Goal: Task Accomplishment & Management: Manage account settings

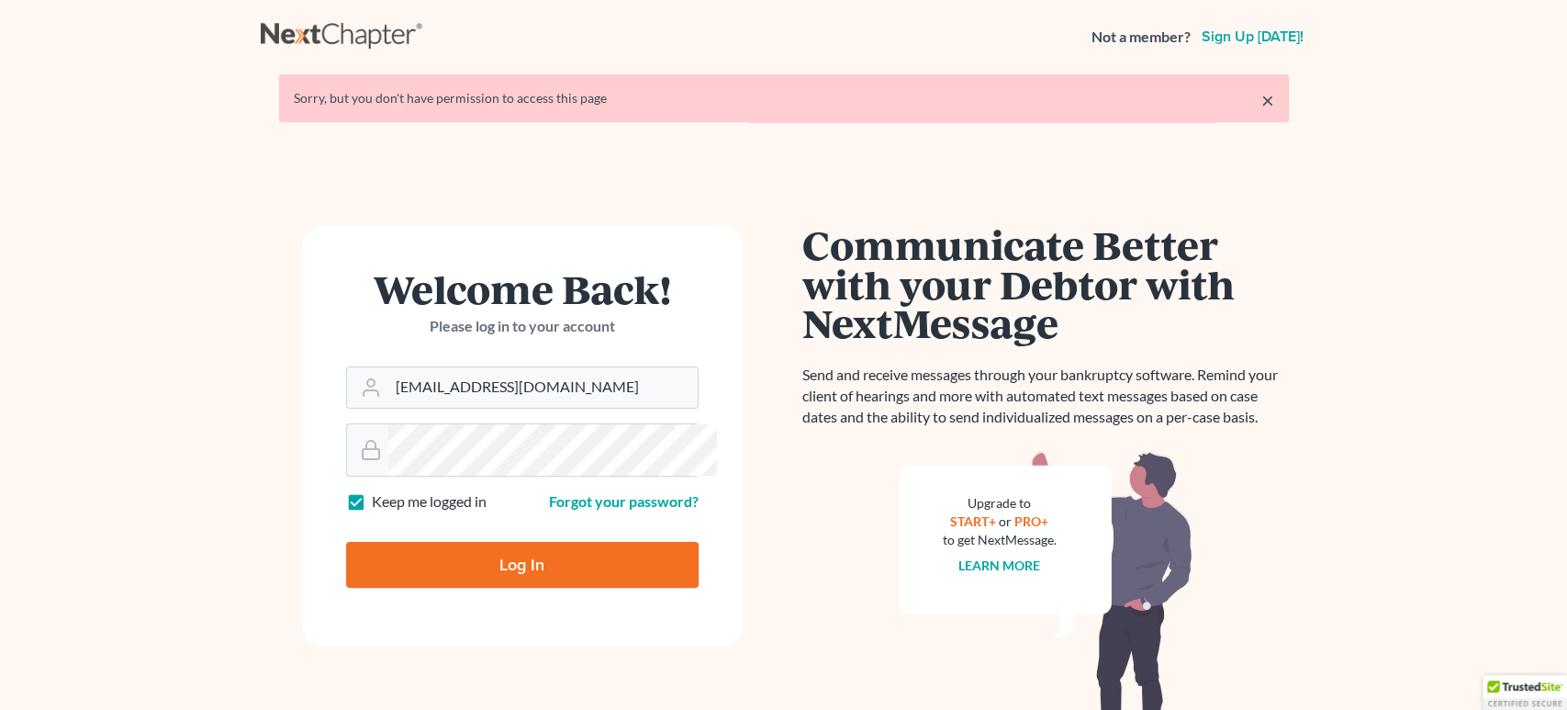
click at [518, 587] on input "Log In" at bounding box center [522, 565] width 352 height 46
type input "Thinking..."
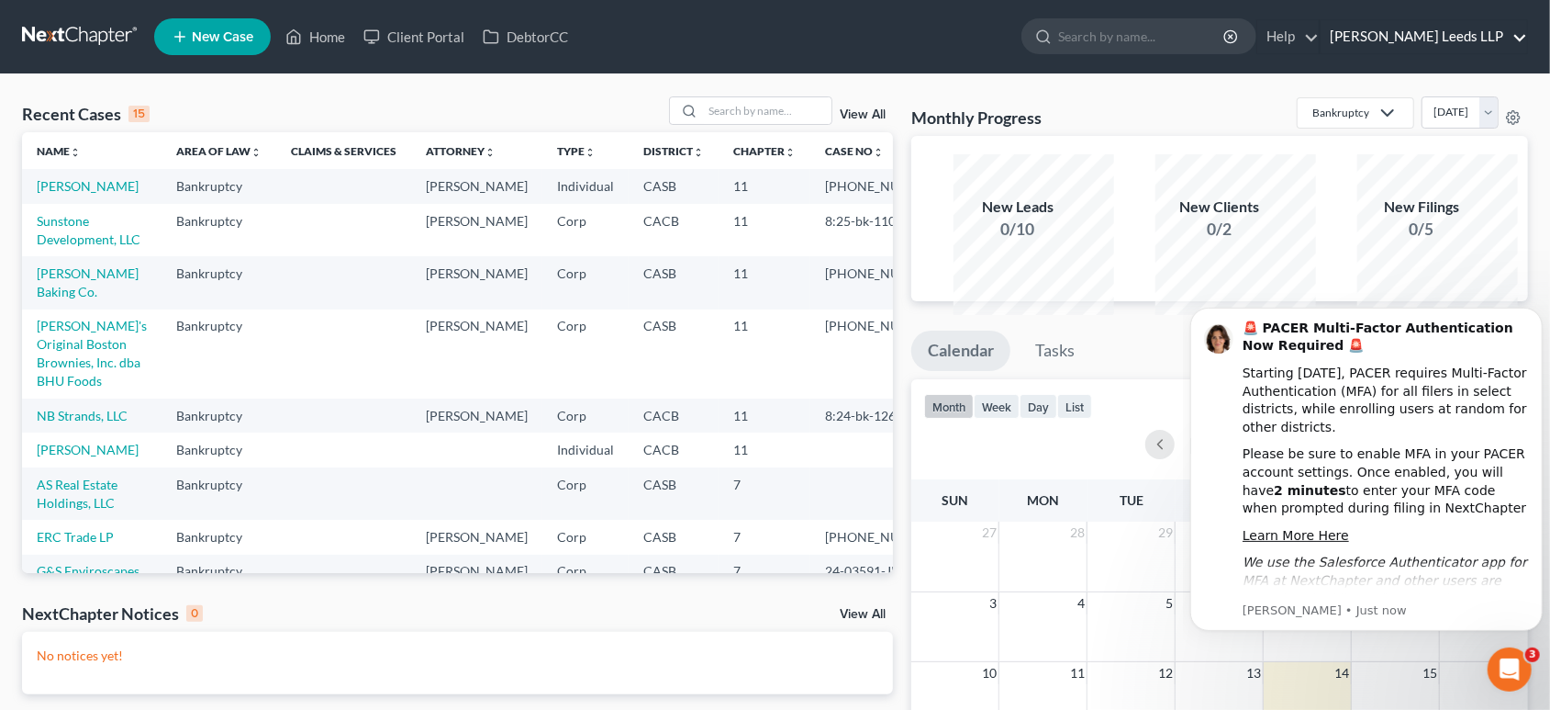
click at [1426, 47] on link "[PERSON_NAME] Leeds LLP" at bounding box center [1424, 36] width 207 height 33
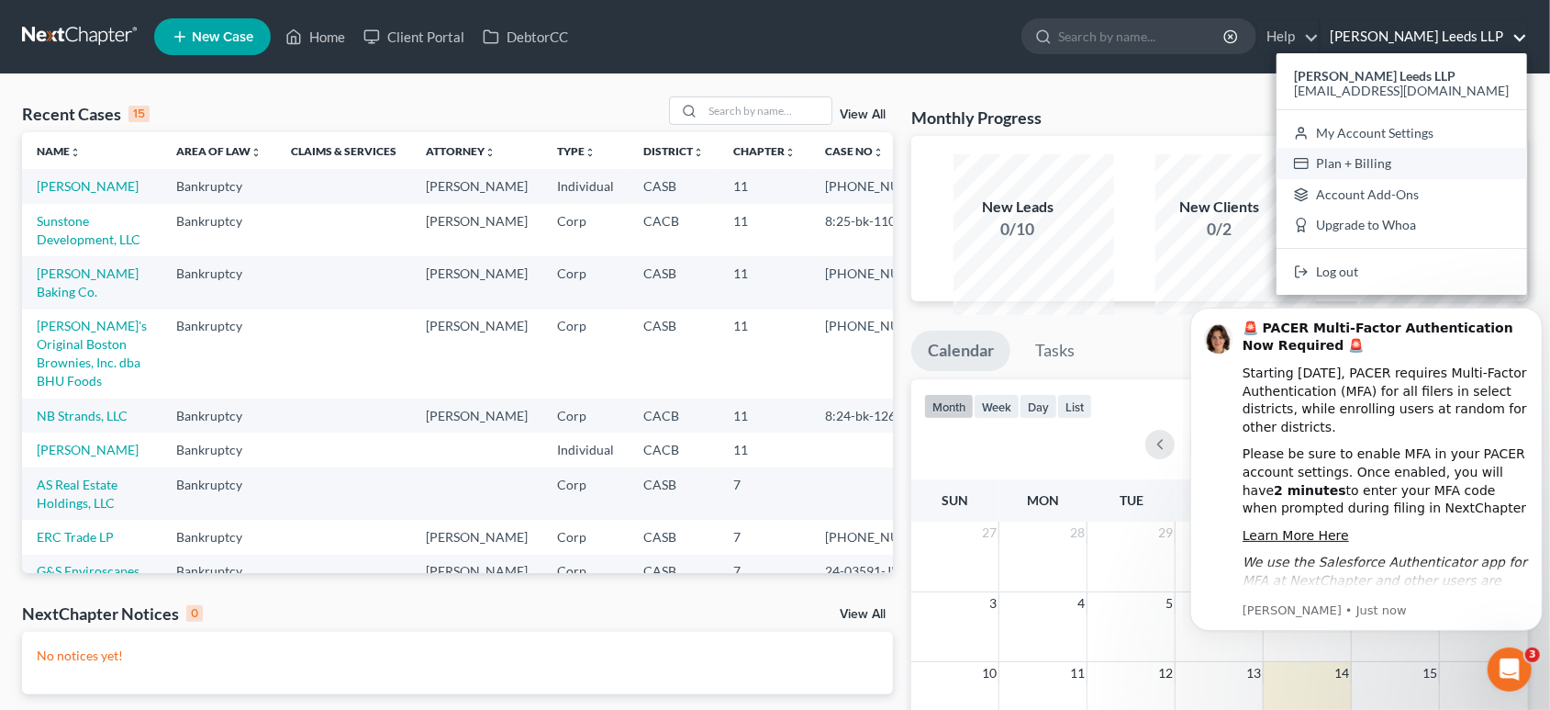
click at [1426, 179] on link "Plan + Billing" at bounding box center [1402, 163] width 251 height 31
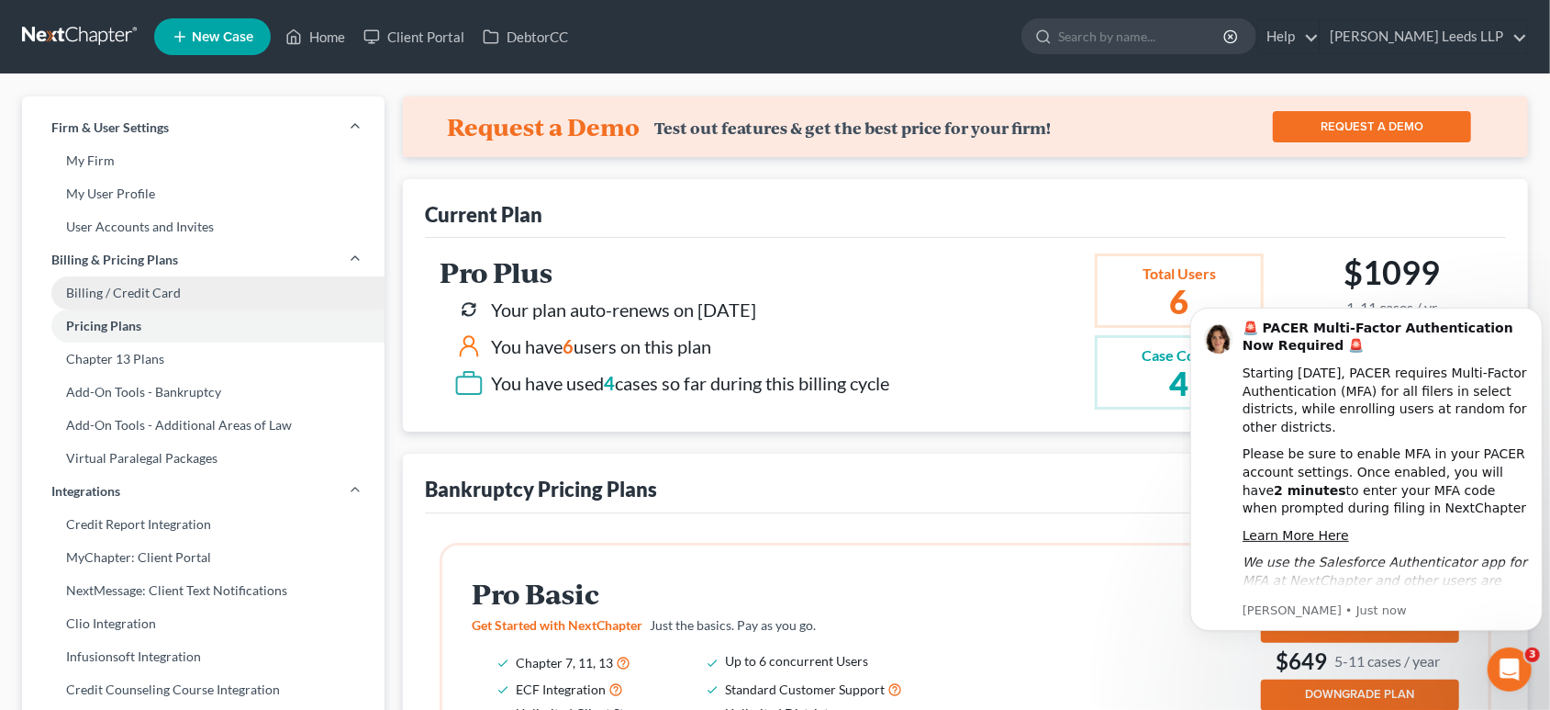
click at [161, 309] on link "Billing / Credit Card" at bounding box center [203, 292] width 363 height 33
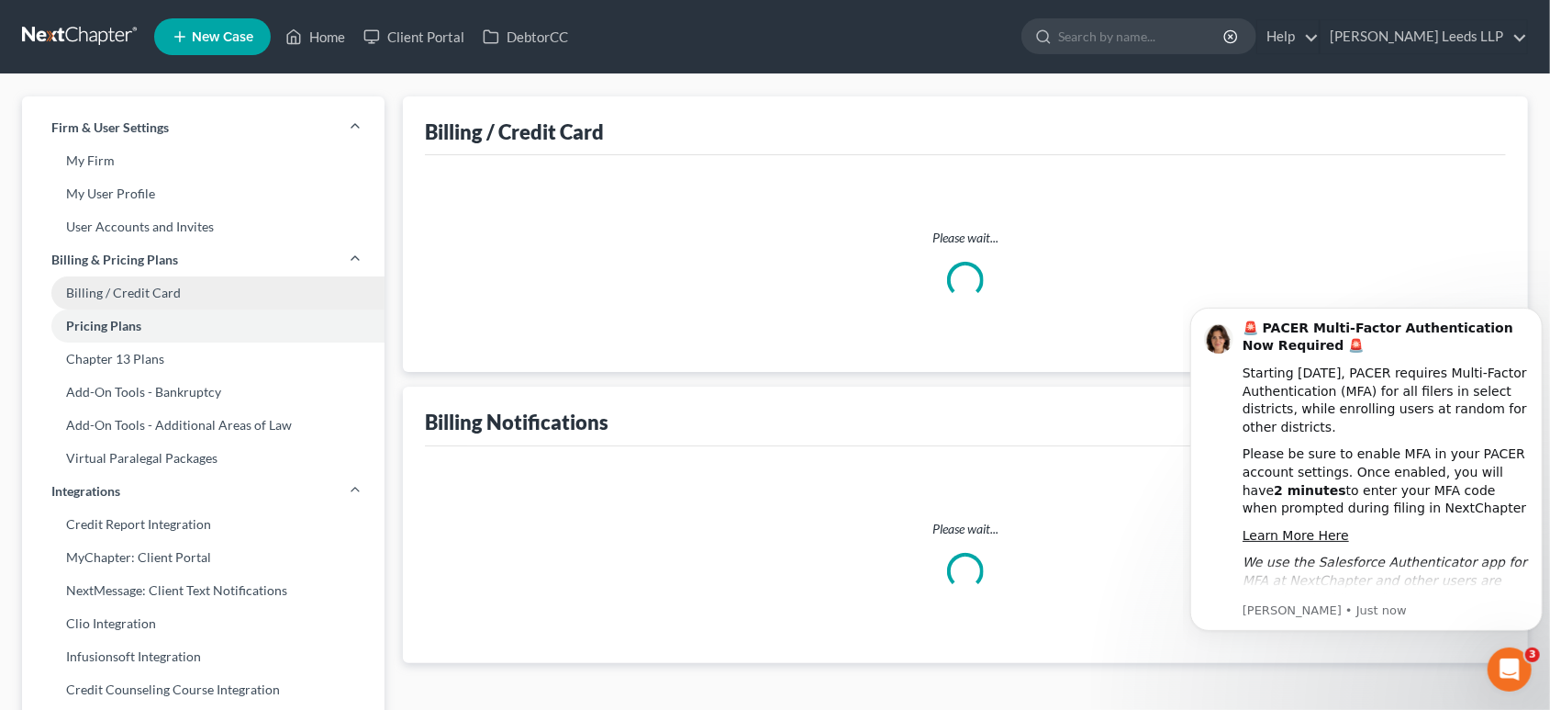
select select "4"
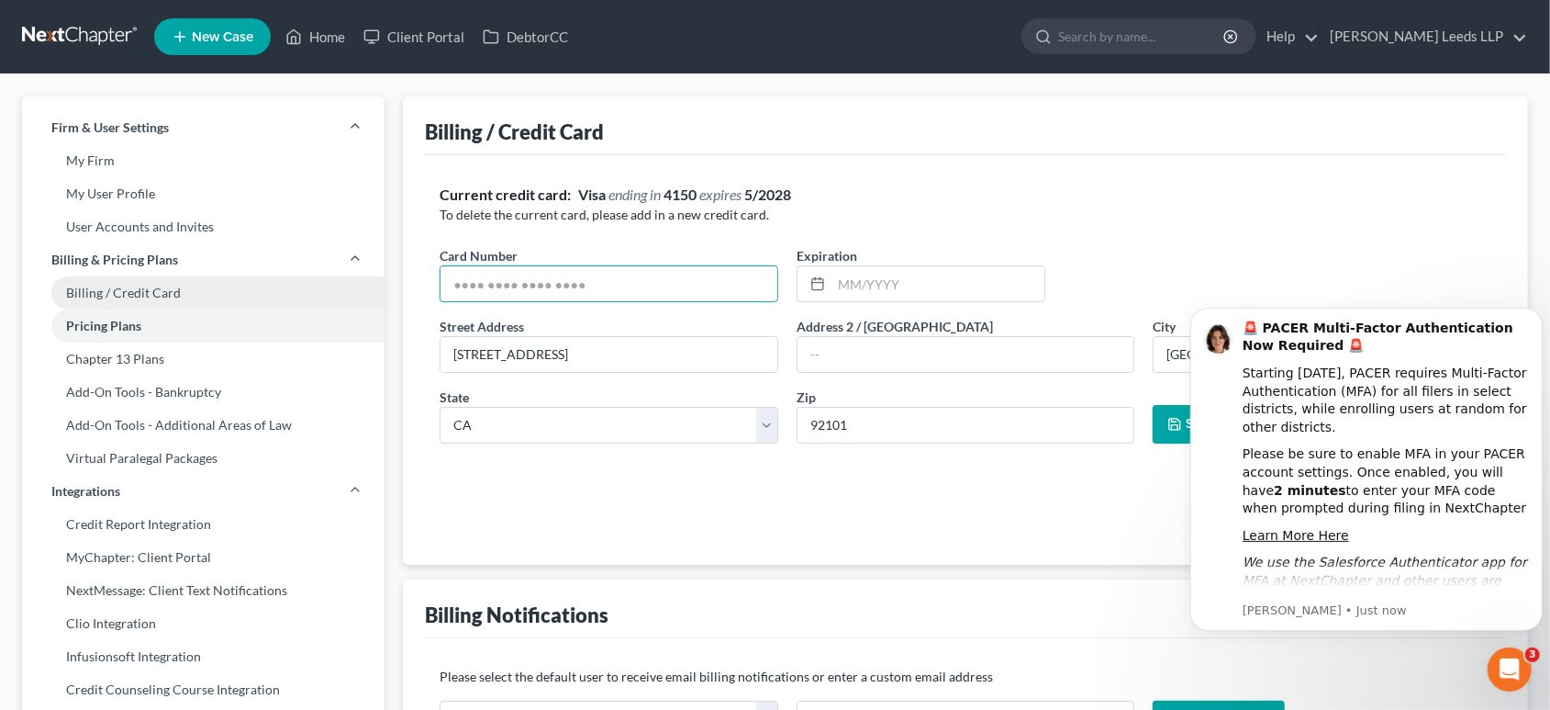
drag, startPoint x: 715, startPoint y: 355, endPoint x: 135, endPoint y: 353, distance: 580.1
click at [135, 353] on div "Firm & User Settings My Firm My User Profile User Accounts and Invites Billing …" at bounding box center [775, 716] width 1525 height 1241
click at [1060, 206] on div "Current credit card: Visa ending in 4150 expires 5/2028" at bounding box center [966, 195] width 1052 height 21
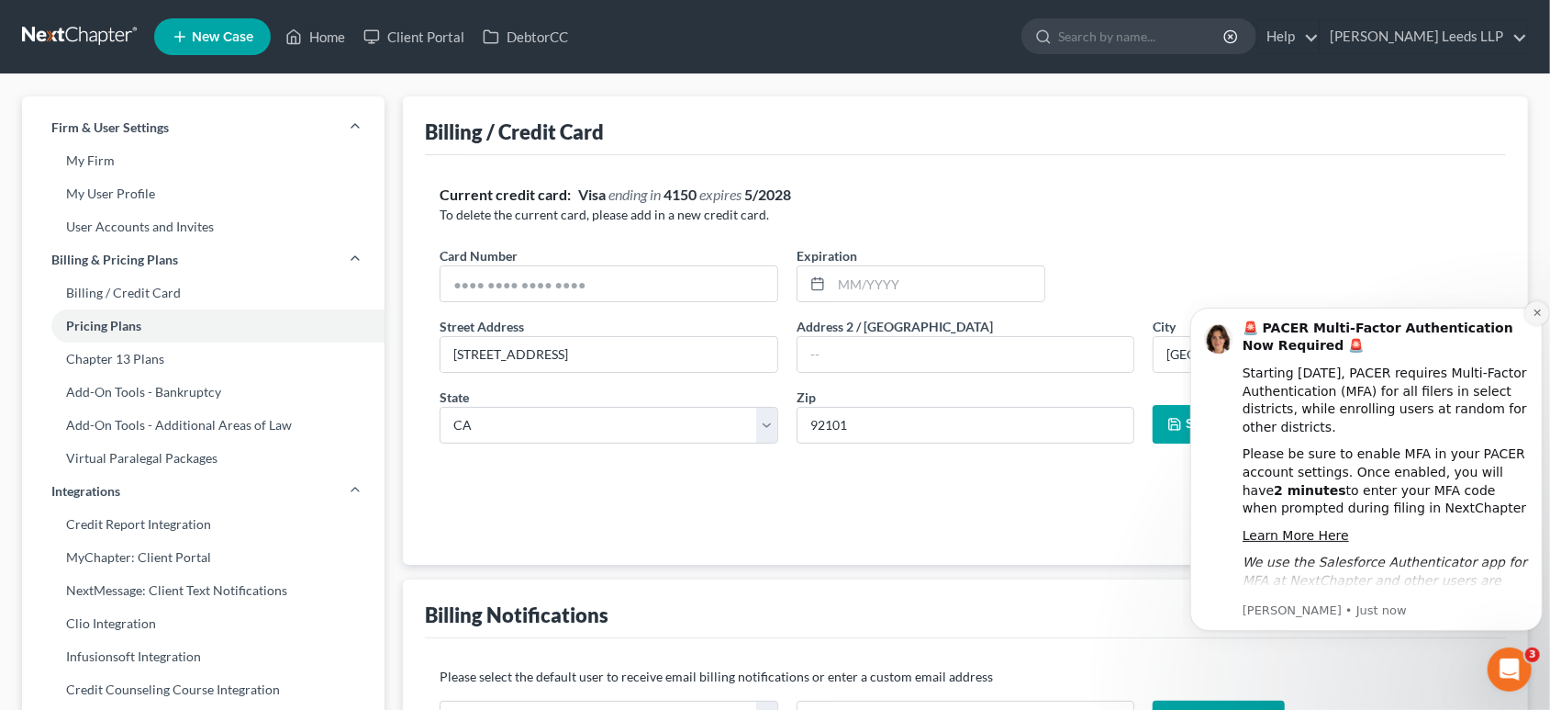
click at [1535, 311] on icon "Dismiss notification" at bounding box center [1537, 312] width 10 height 10
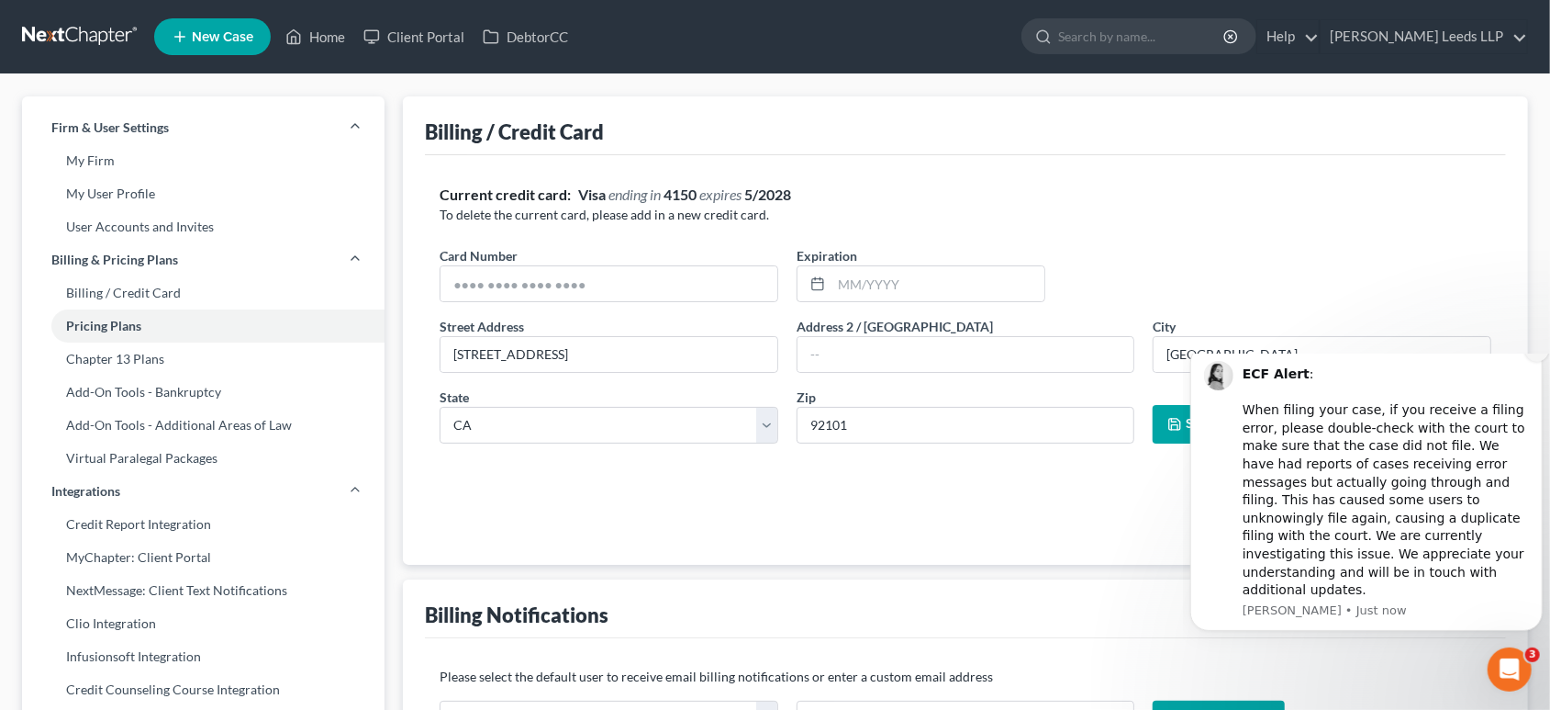
click at [1537, 354] on icon "Dismiss notification" at bounding box center [1537, 349] width 10 height 10
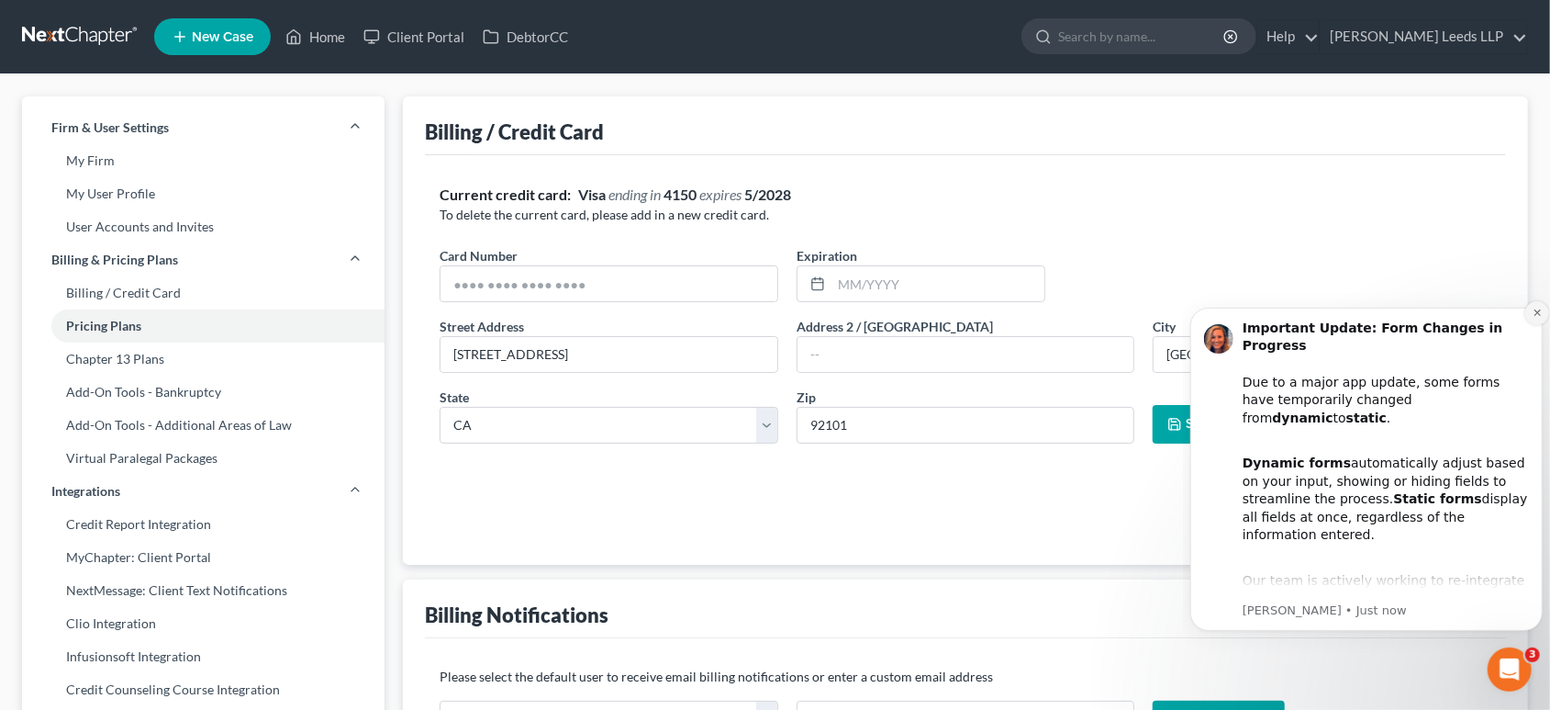
click at [1538, 311] on icon "Dismiss notification" at bounding box center [1536, 311] width 6 height 6
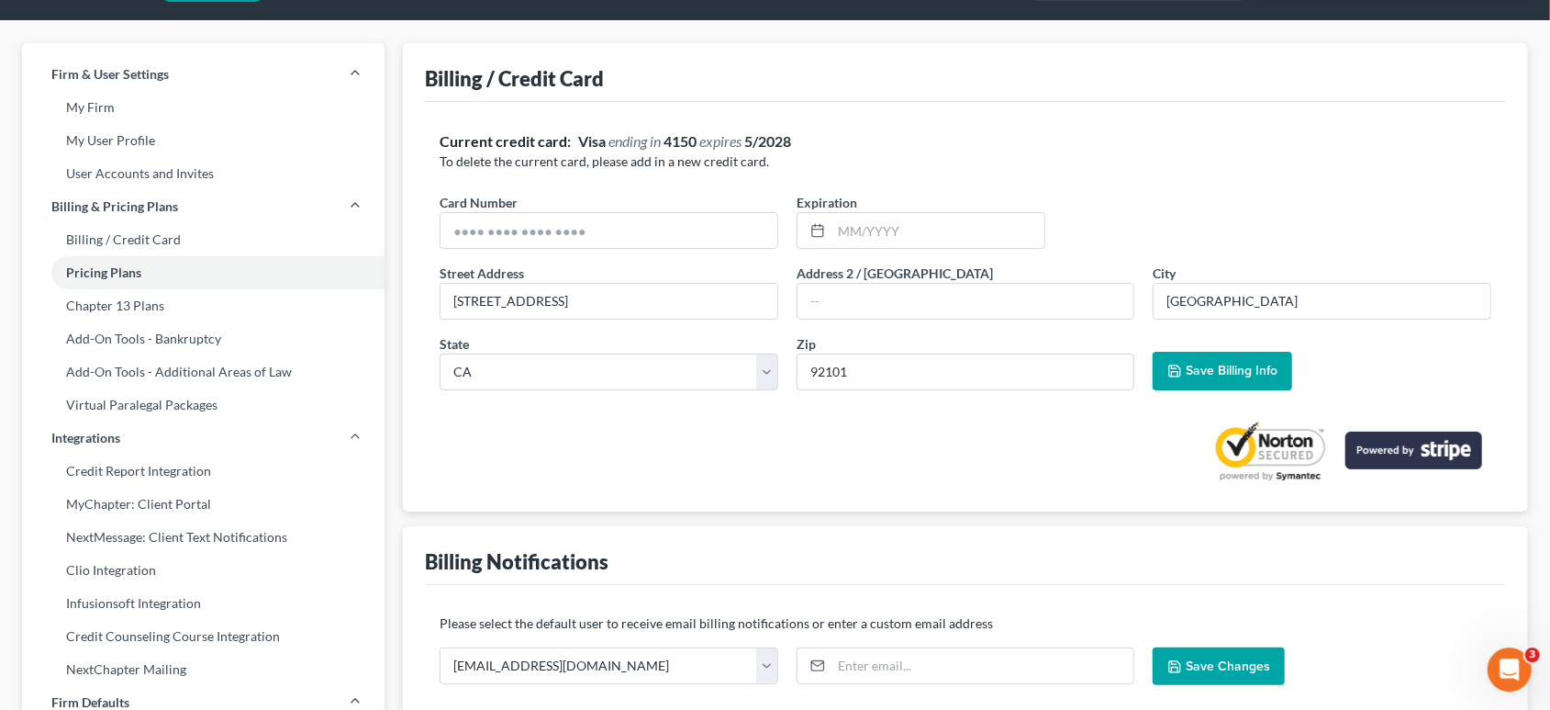
scroll to position [44, 0]
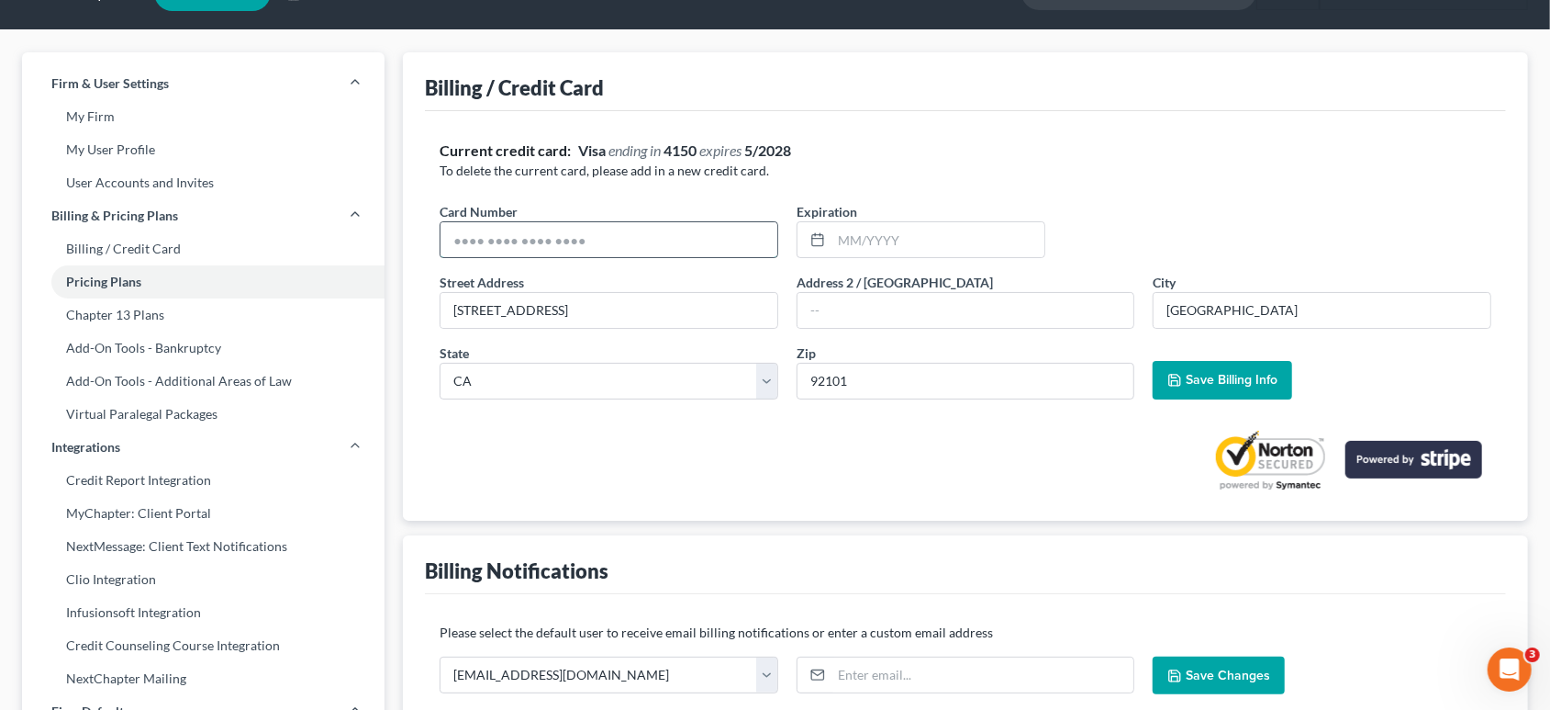
drag, startPoint x: 728, startPoint y: 301, endPoint x: 221, endPoint y: 339, distance: 508.1
click at [441, 257] on input "text" at bounding box center [609, 239] width 337 height 35
click at [501, 257] on input "text" at bounding box center [609, 239] width 337 height 35
type input "[CREDIT_CARD_NUMBER]"
type input "05/2028"
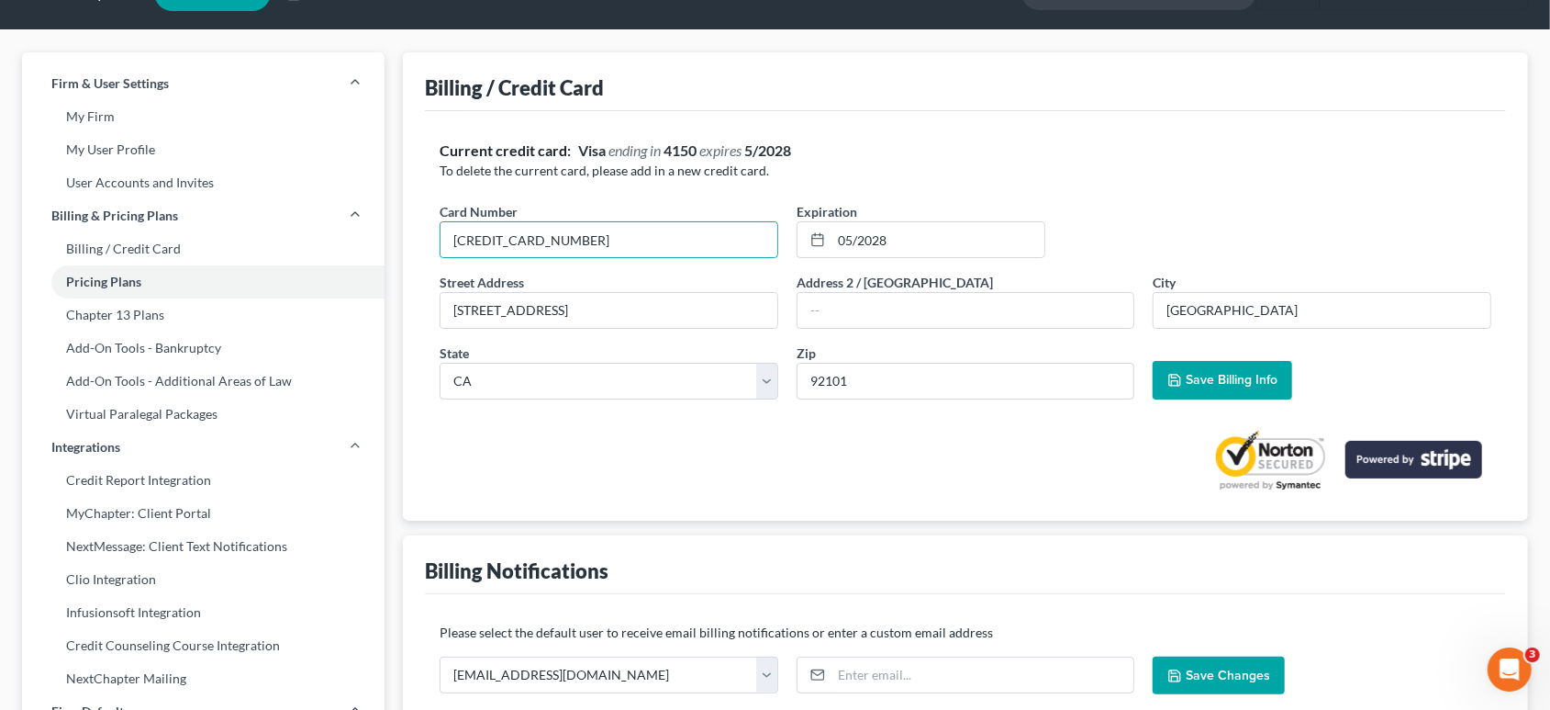
click at [1270, 387] on span "Save Billing Info" at bounding box center [1232, 380] width 92 height 16
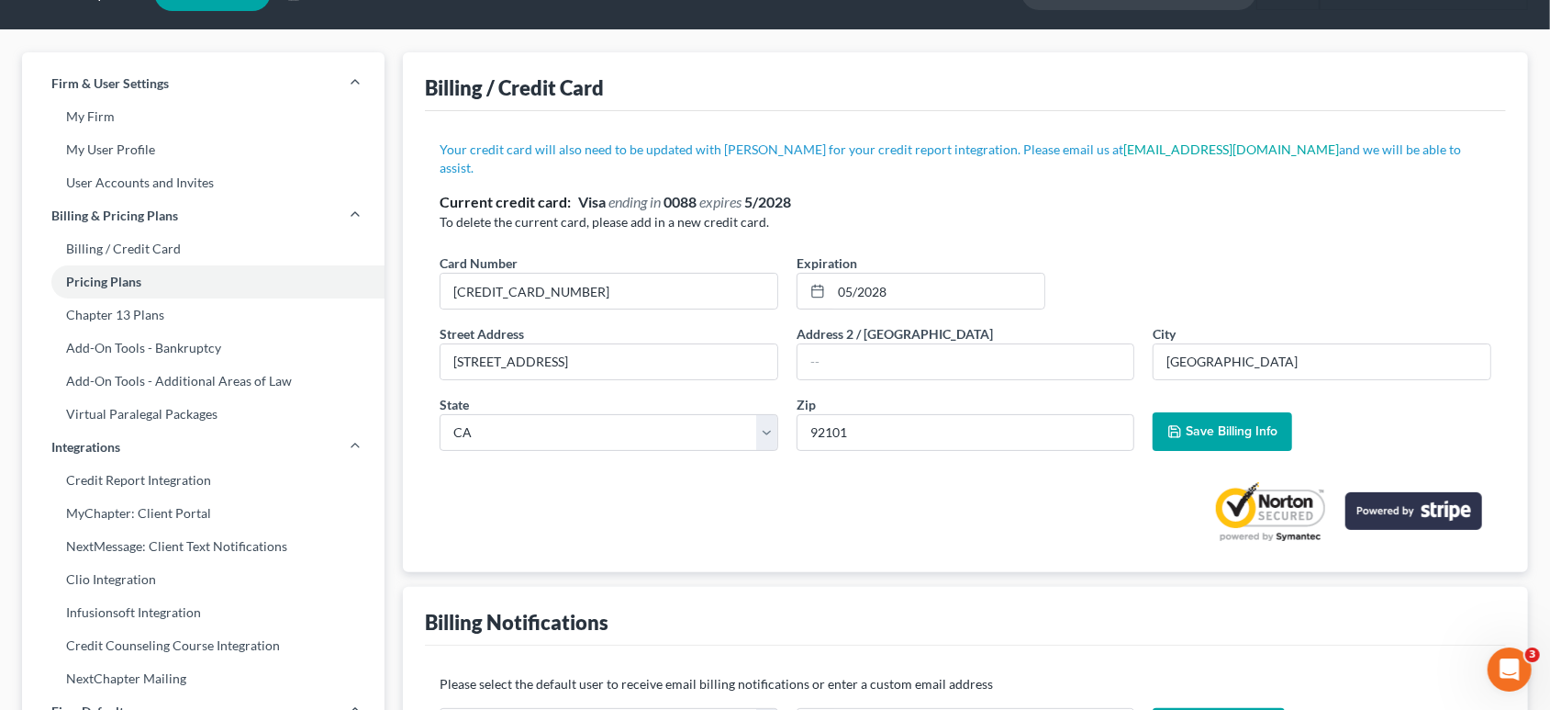
click at [1213, 439] on span "Save Billing Info" at bounding box center [1232, 431] width 92 height 16
